Goal: Information Seeking & Learning: Stay updated

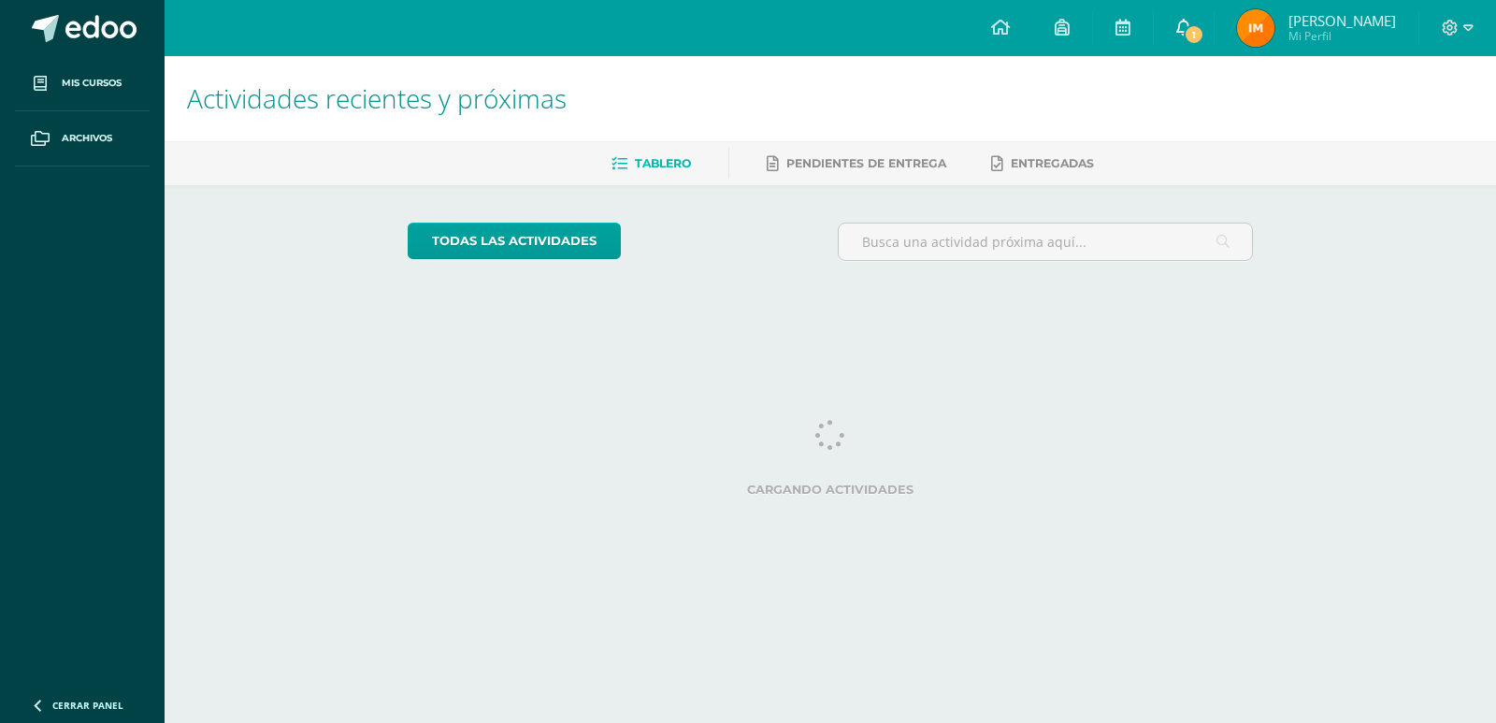
click at [1213, 43] on link "1" at bounding box center [1183, 28] width 60 height 56
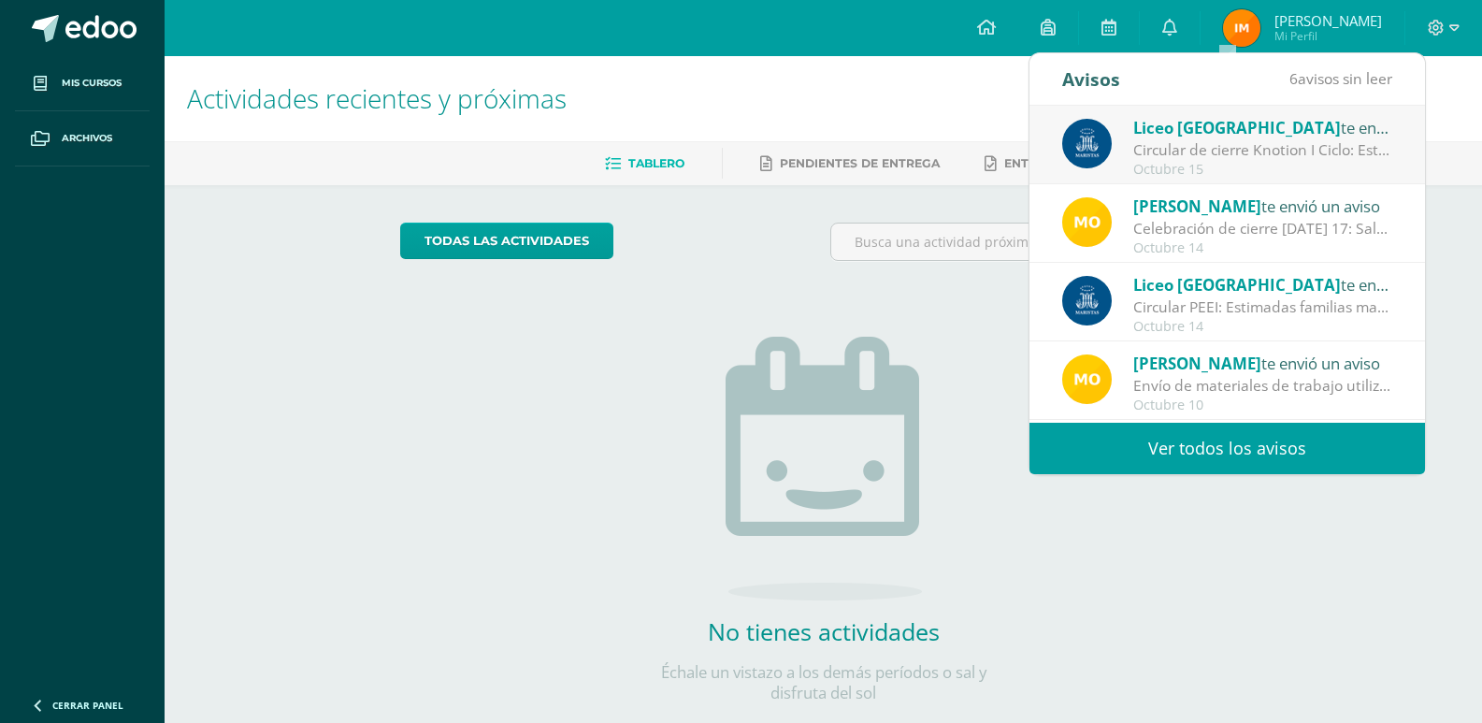
click at [1269, 173] on div "Octubre 15" at bounding box center [1263, 170] width 260 height 16
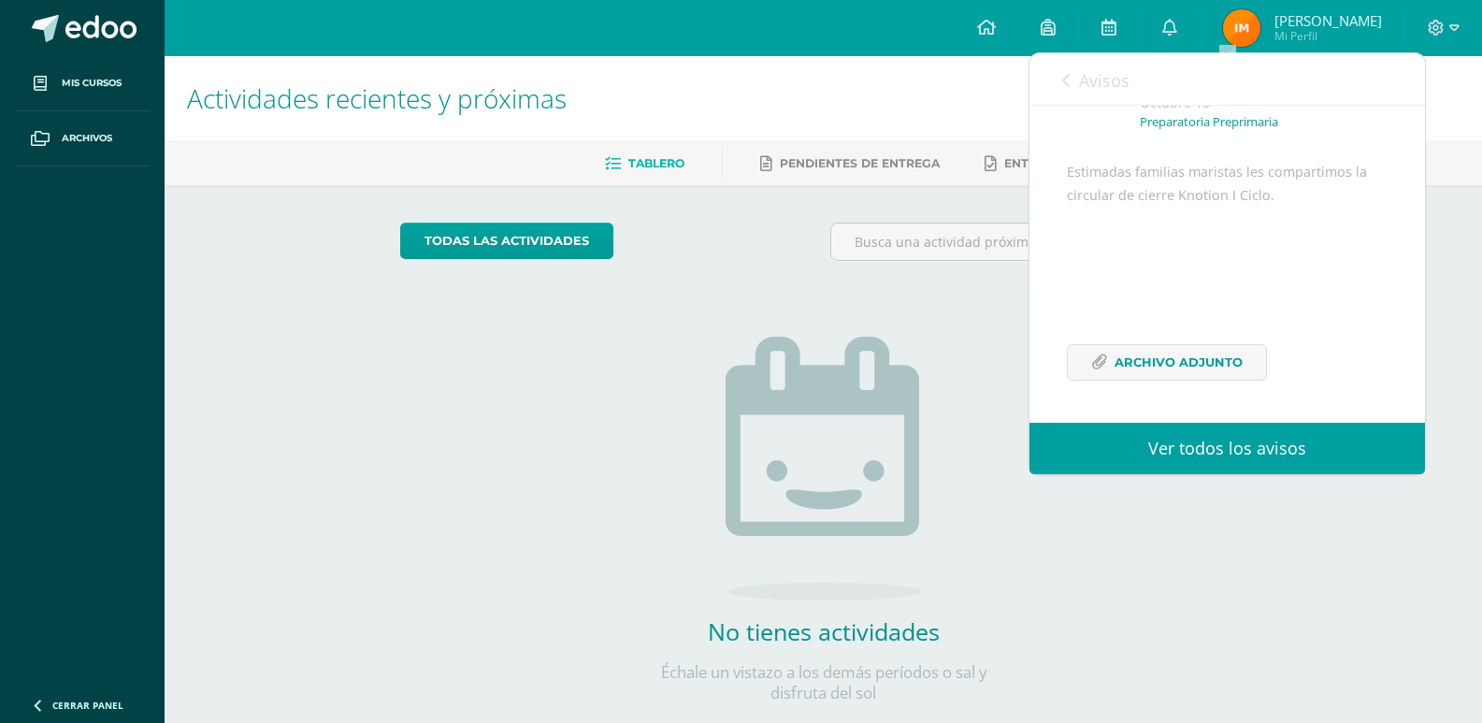
scroll to position [159, 0]
click at [1207, 351] on span "Archivo Adjunto" at bounding box center [1178, 362] width 128 height 35
click at [1086, 99] on link "Avisos" at bounding box center [1095, 79] width 67 height 53
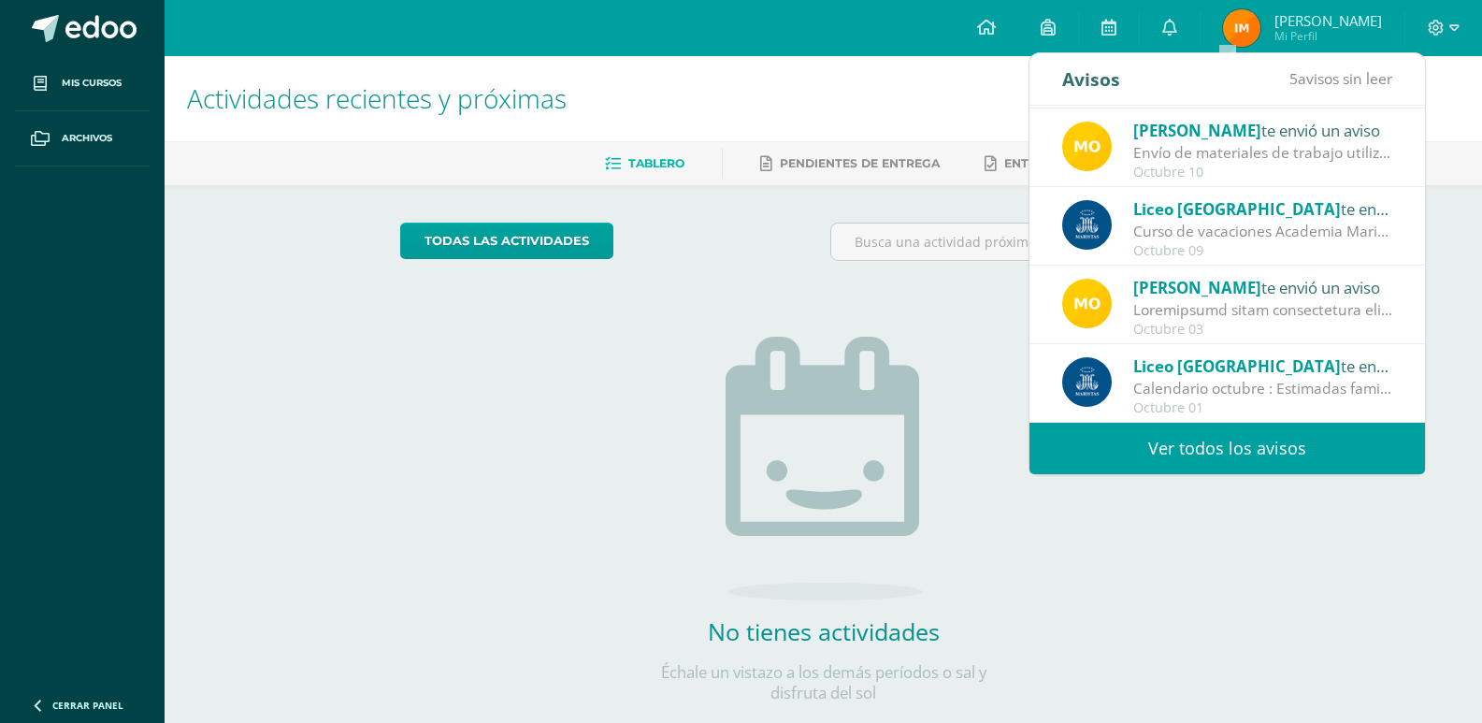
scroll to position [311, 0]
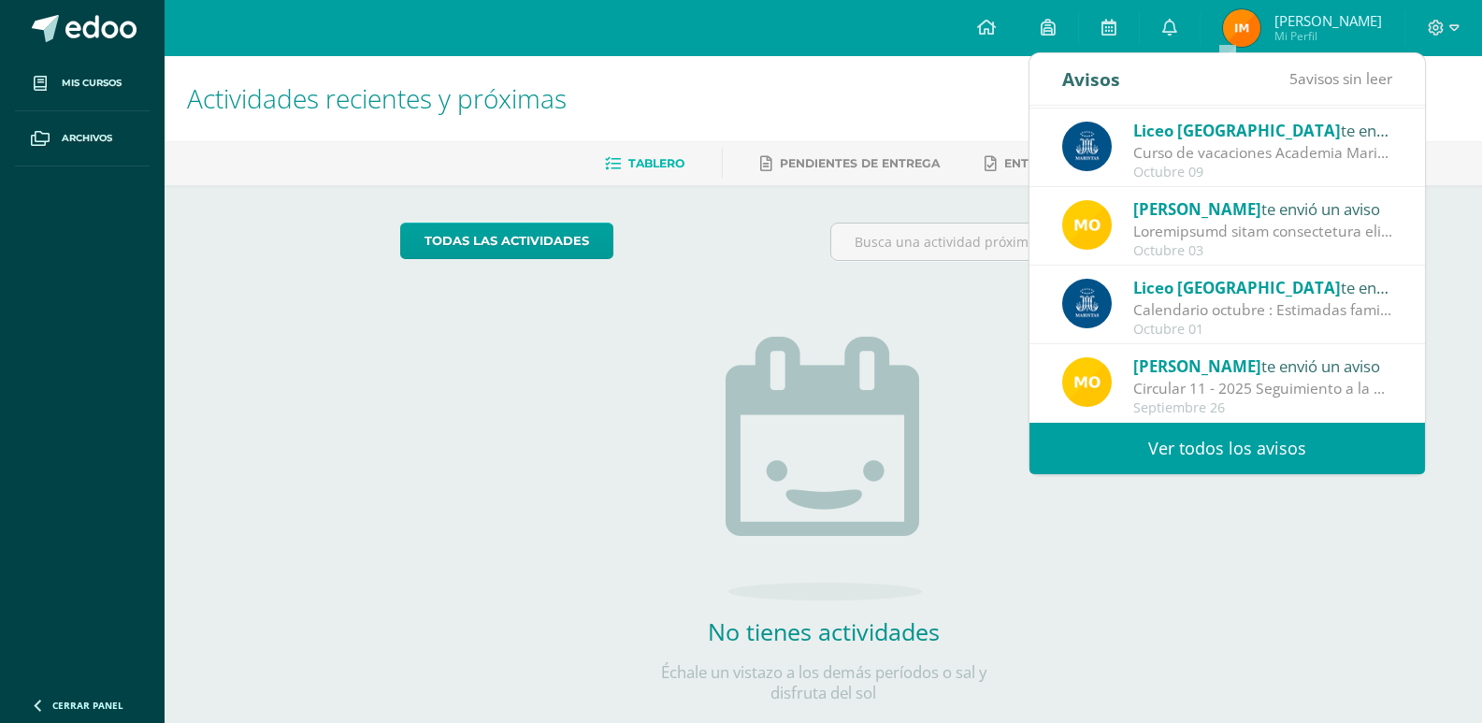
click at [1325, 452] on link "Ver todos los avisos" at bounding box center [1226, 448] width 395 height 51
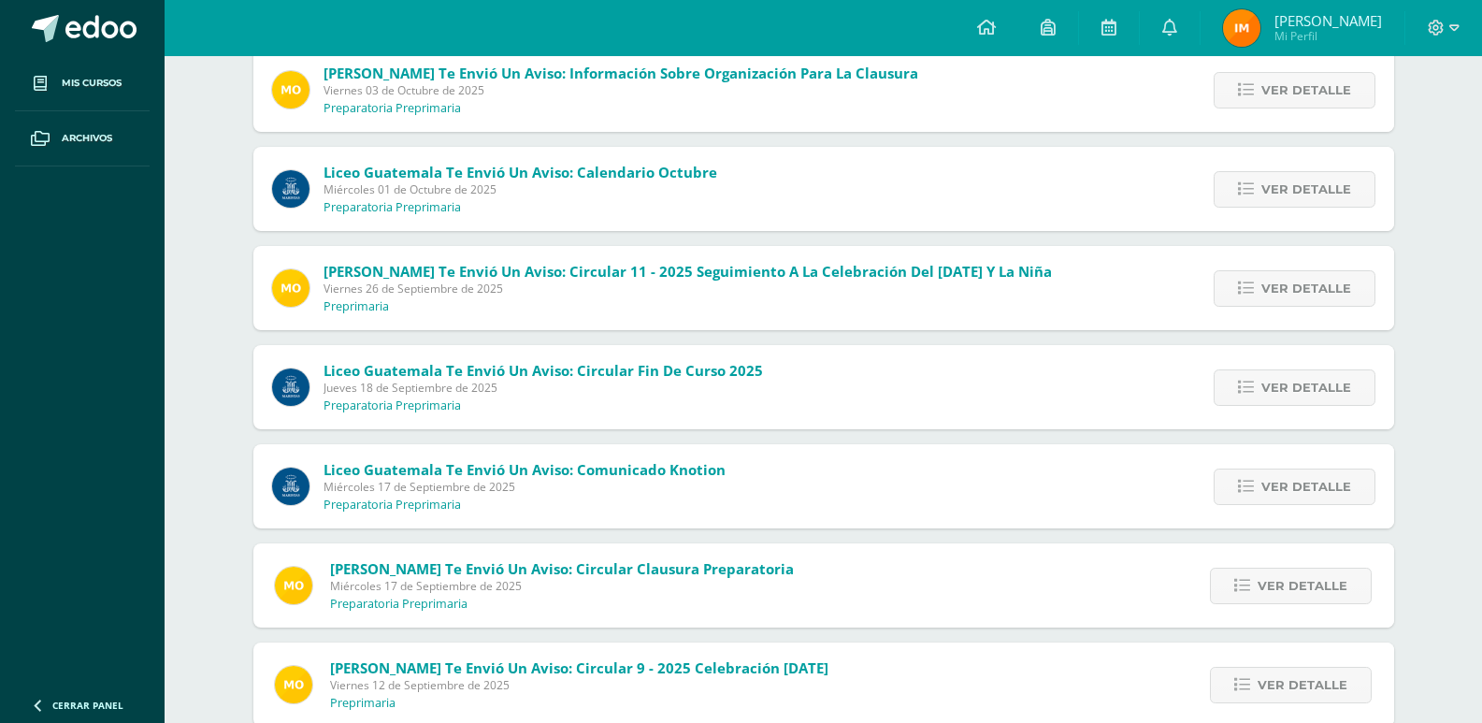
scroll to position [793, 0]
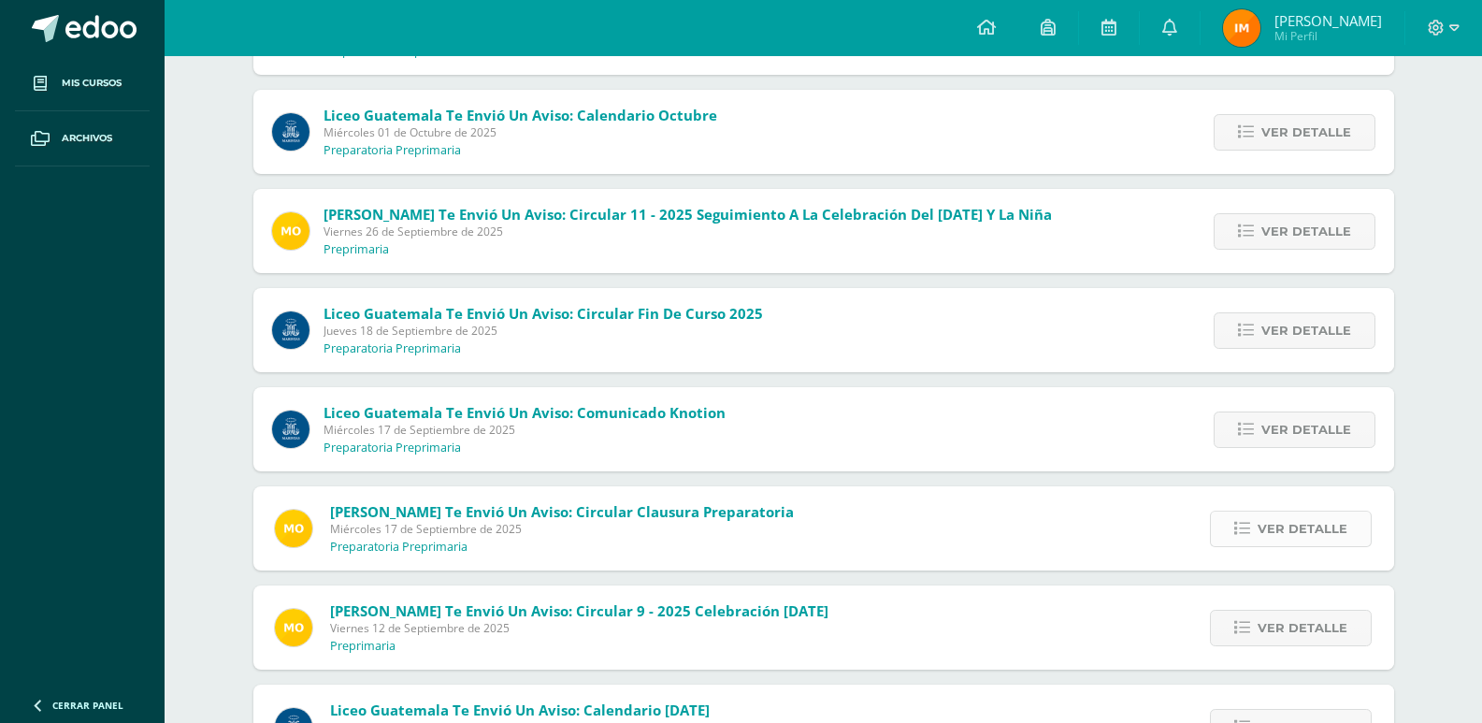
click at [1277, 525] on span "Ver detalle" at bounding box center [1302, 528] width 90 height 35
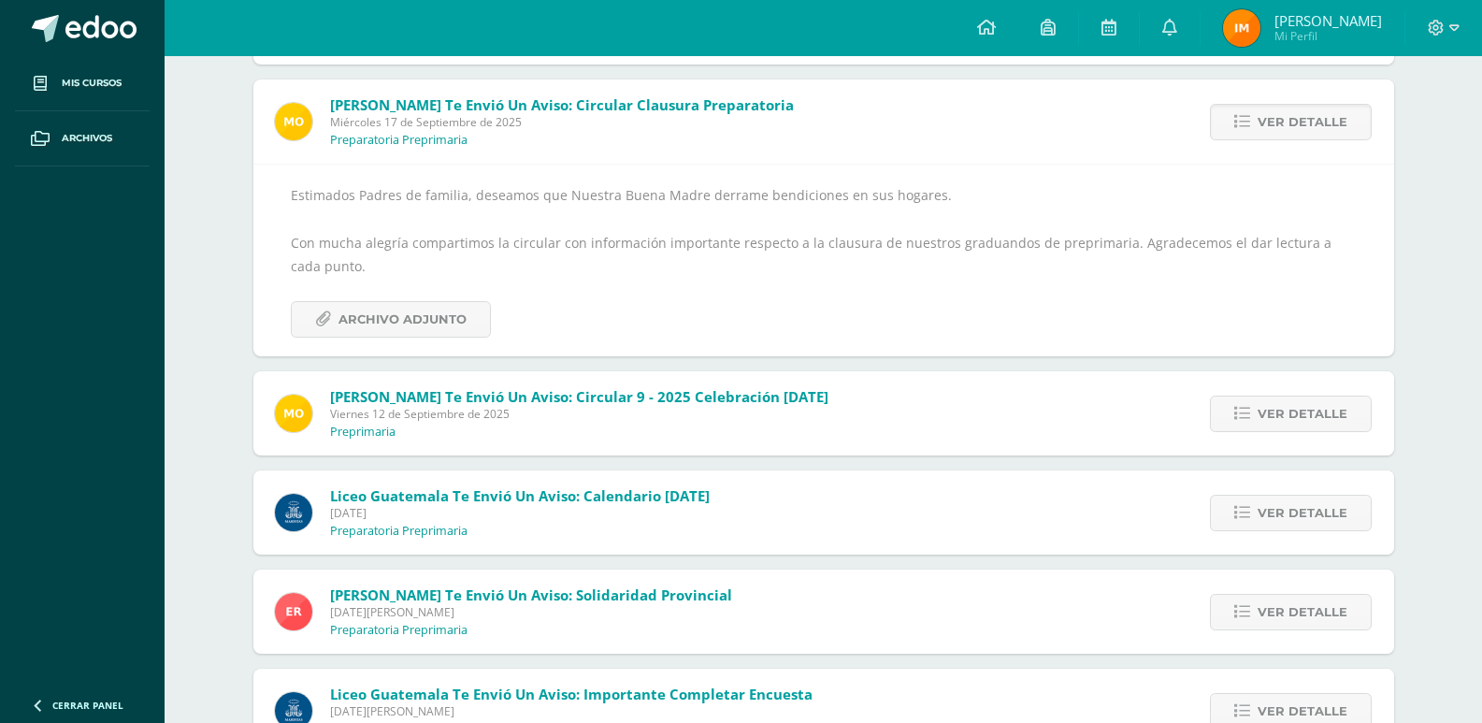
scroll to position [1179, 0]
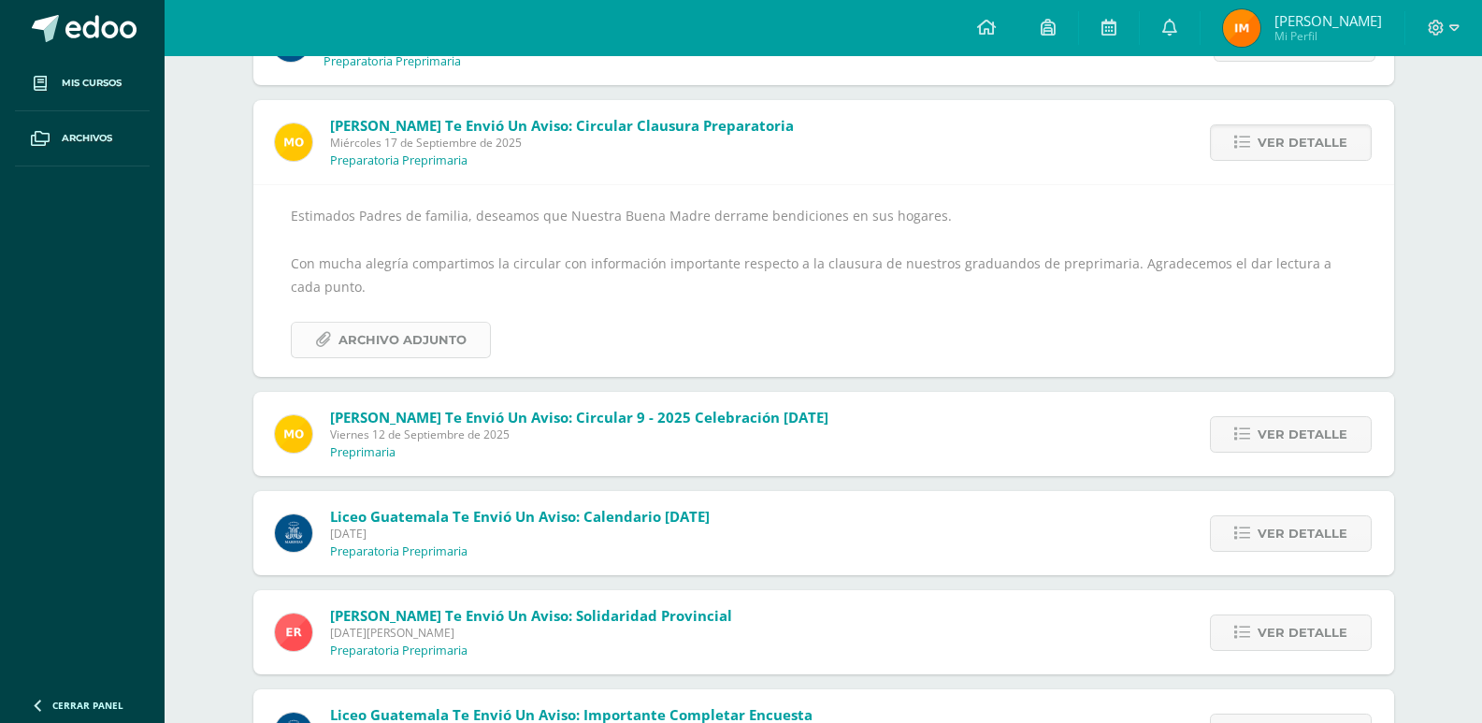
click at [370, 353] on span "Archivo Adjunto" at bounding box center [402, 339] width 128 height 35
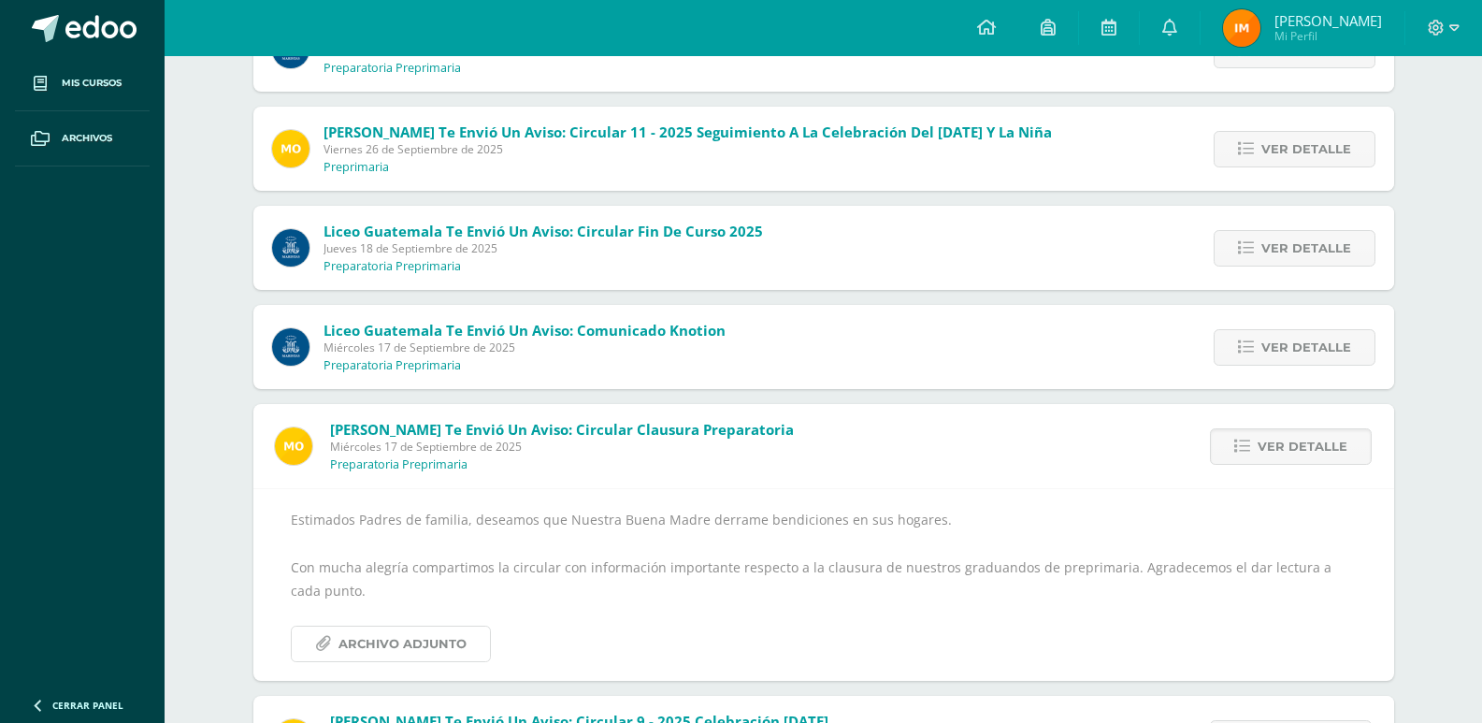
scroll to position [758, 0]
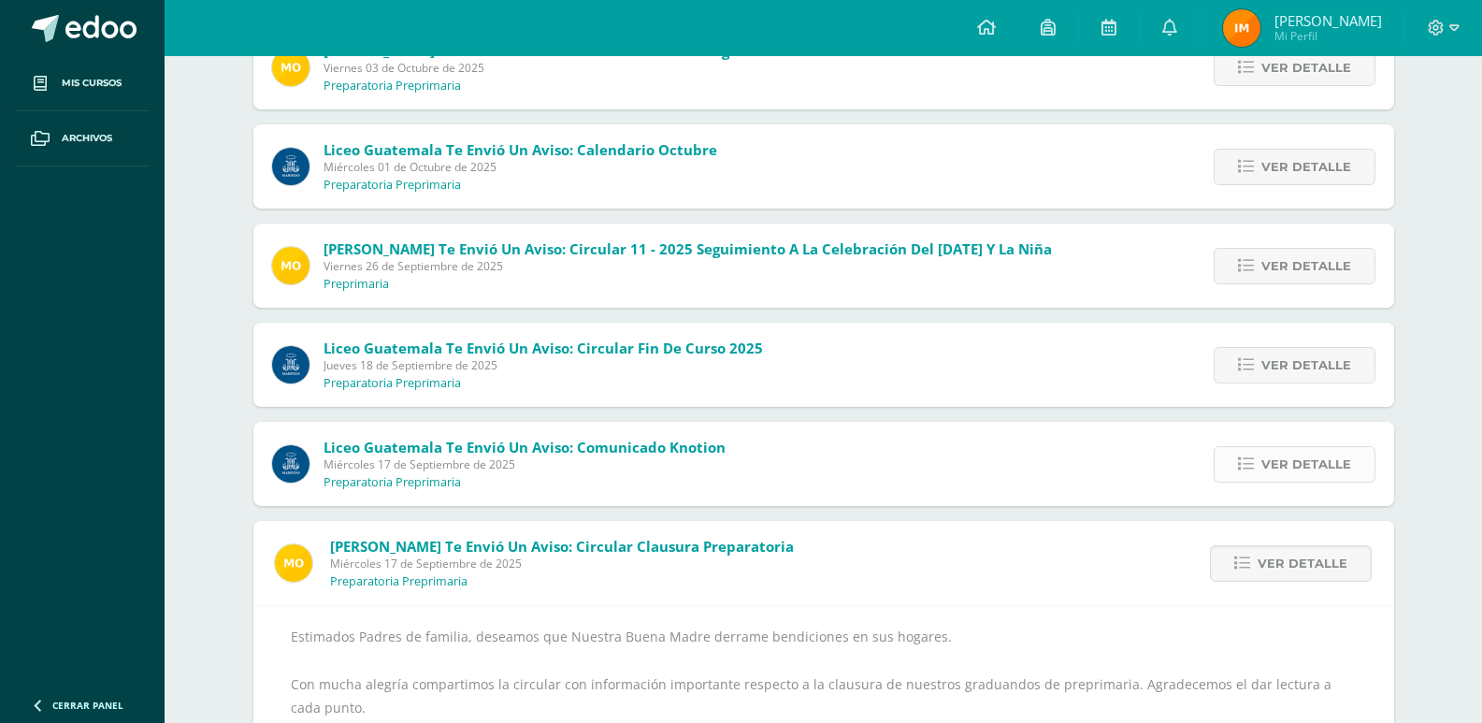
click at [1264, 470] on span "Ver detalle" at bounding box center [1306, 464] width 90 height 35
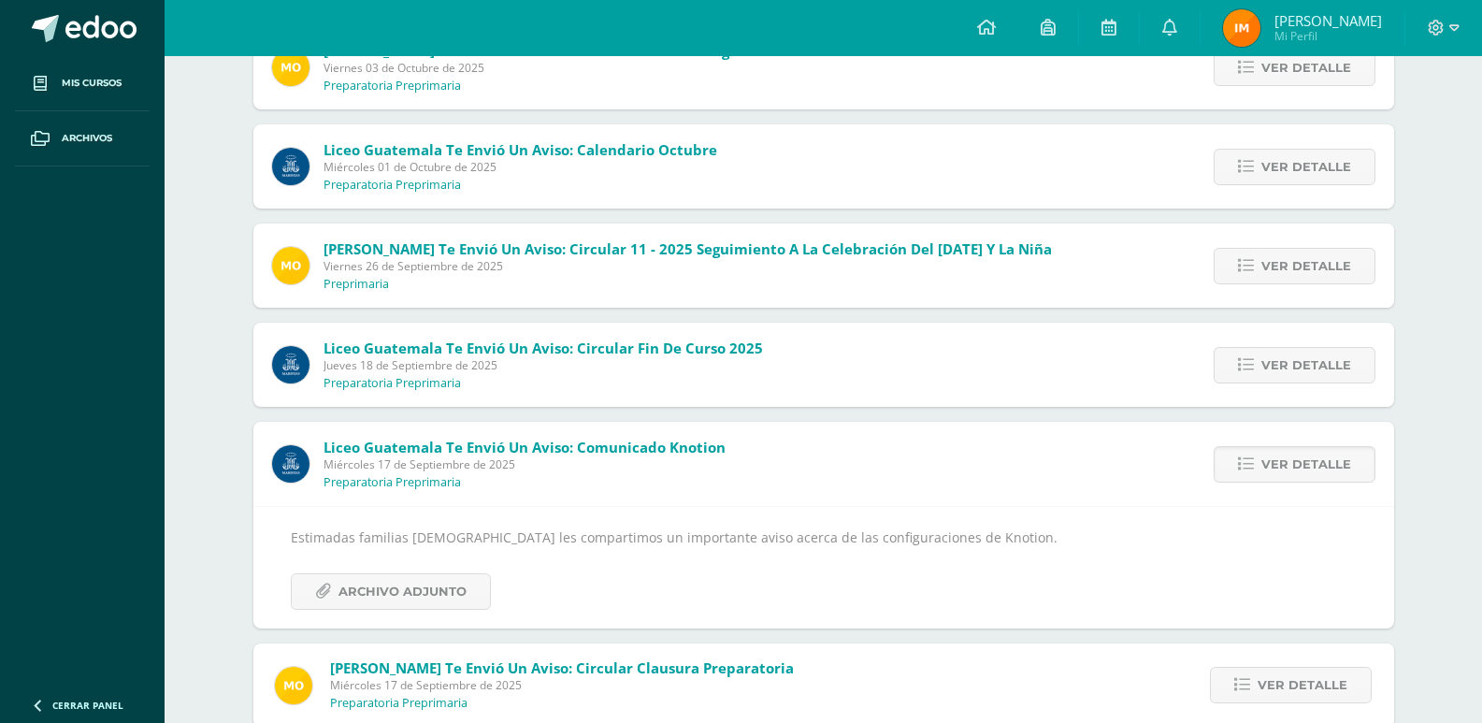
click at [428, 609] on div "Estimadas familias [DEMOGRAPHIC_DATA] les compartimos un importante aviso acerc…" at bounding box center [823, 567] width 1140 height 122
click at [430, 592] on span "Archivo Adjunto" at bounding box center [402, 591] width 128 height 35
